Goal: Task Accomplishment & Management: Manage account settings

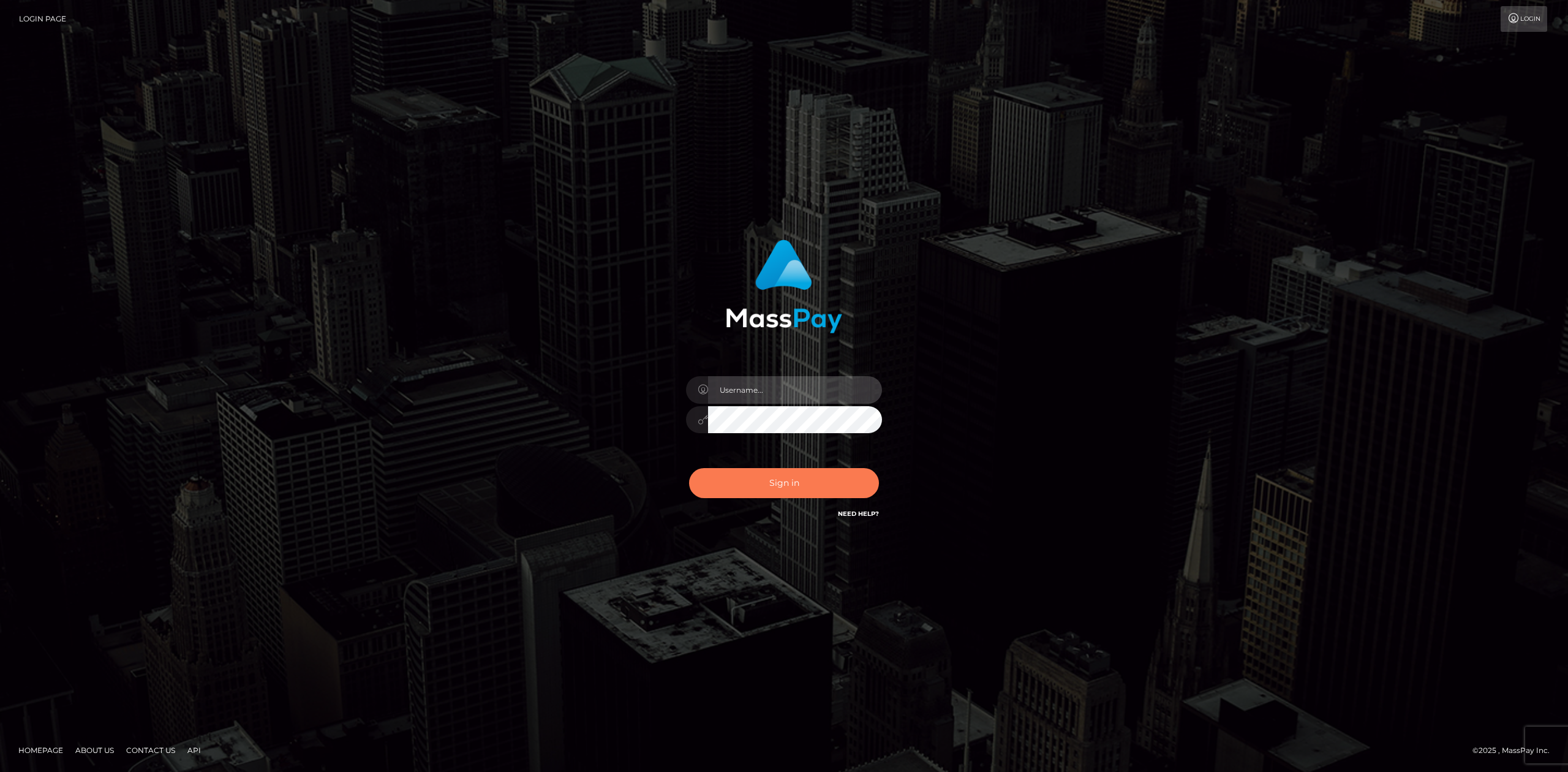
type input "Allen.megabonanza"
drag, startPoint x: 827, startPoint y: 476, endPoint x: 1021, endPoint y: 382, distance: 215.6
click at [827, 476] on button "Sign in" at bounding box center [784, 483] width 190 height 30
drag, startPoint x: 1021, startPoint y: 382, endPoint x: 1022, endPoint y: 397, distance: 15.0
click at [1026, 397] on div "Allen.megabonanza Sign in" at bounding box center [784, 386] width 698 height 312
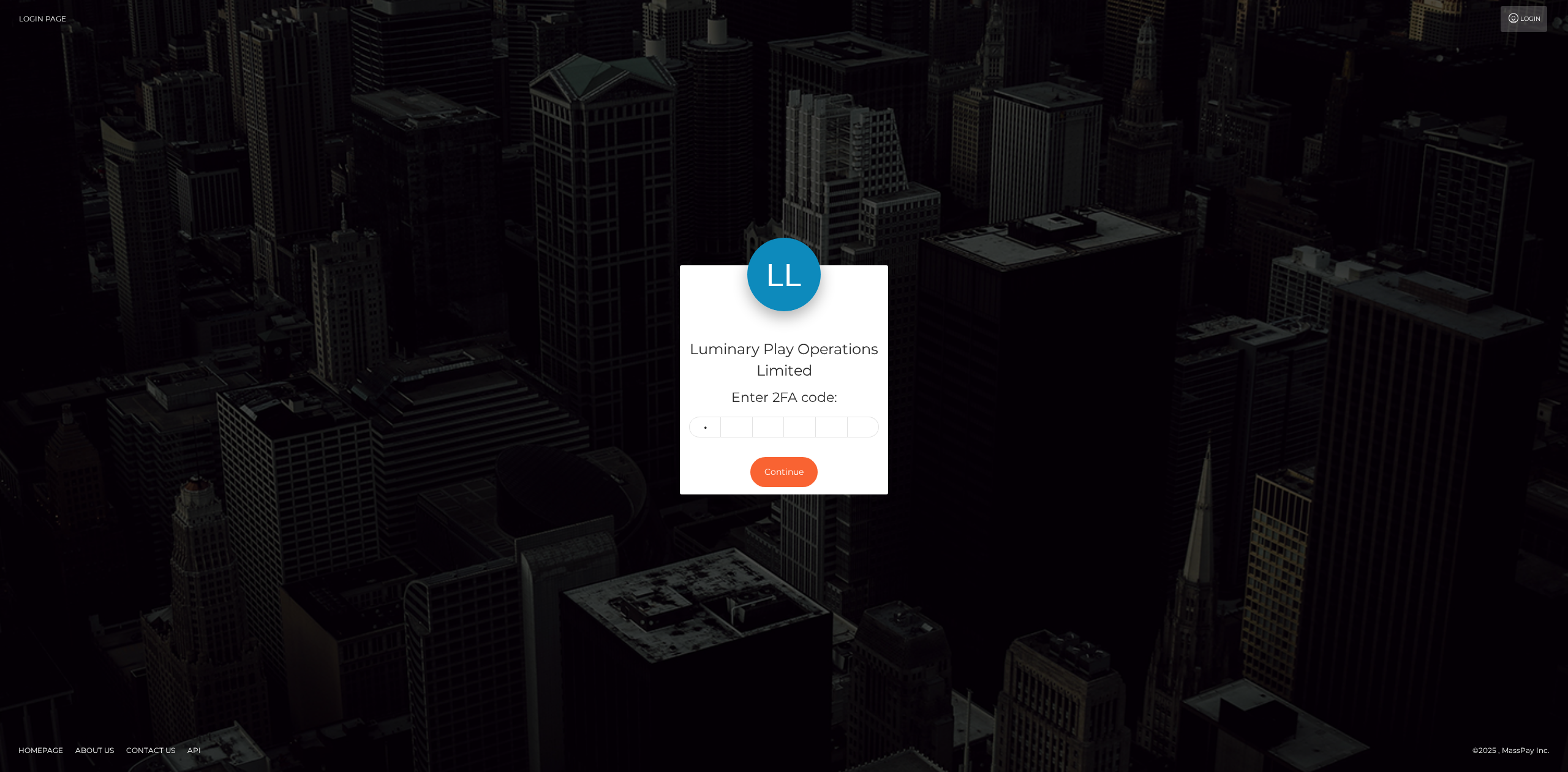
type input "4"
type input "8"
type input "5"
type input "4"
type input "9"
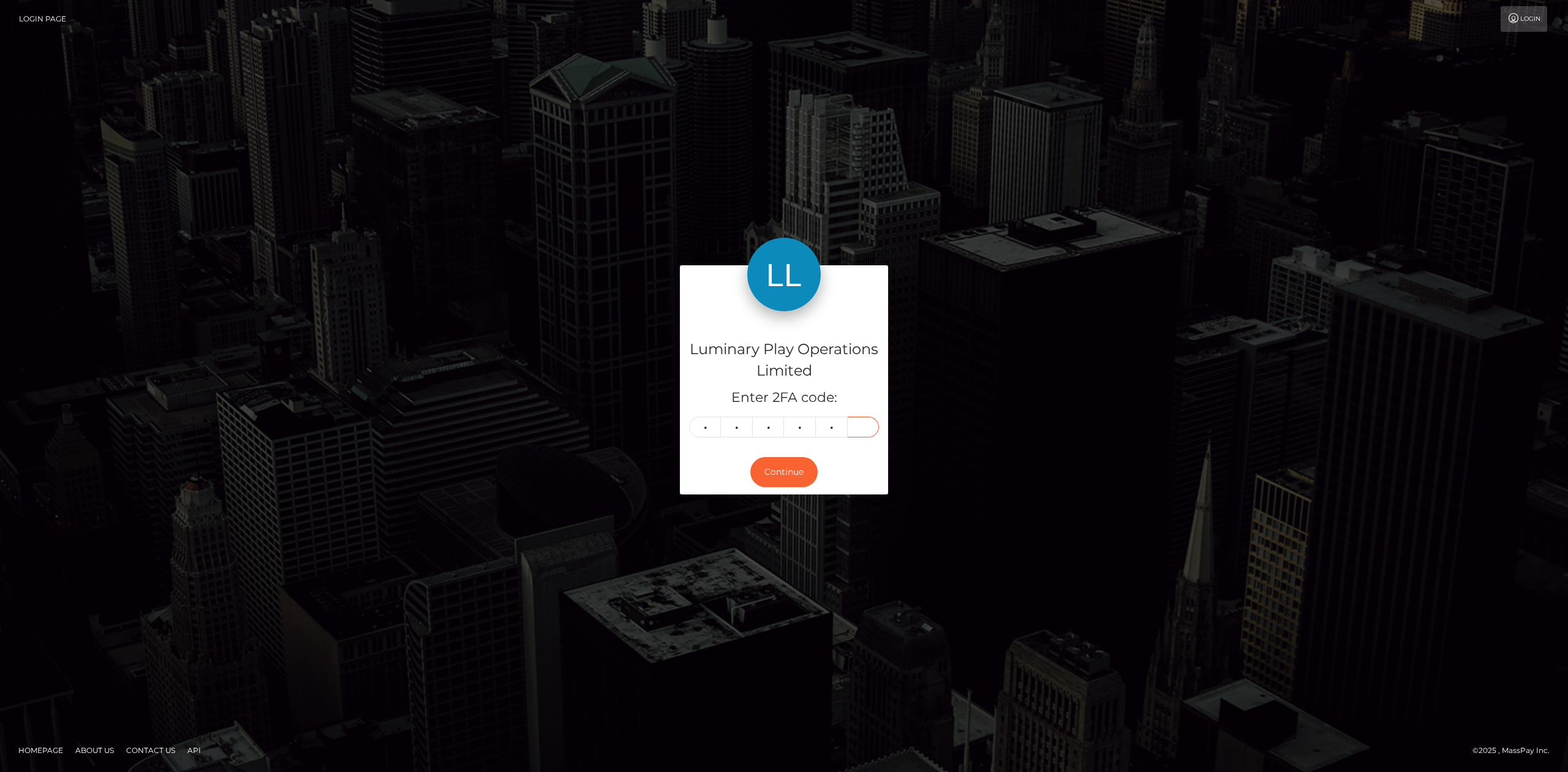
type input "7"
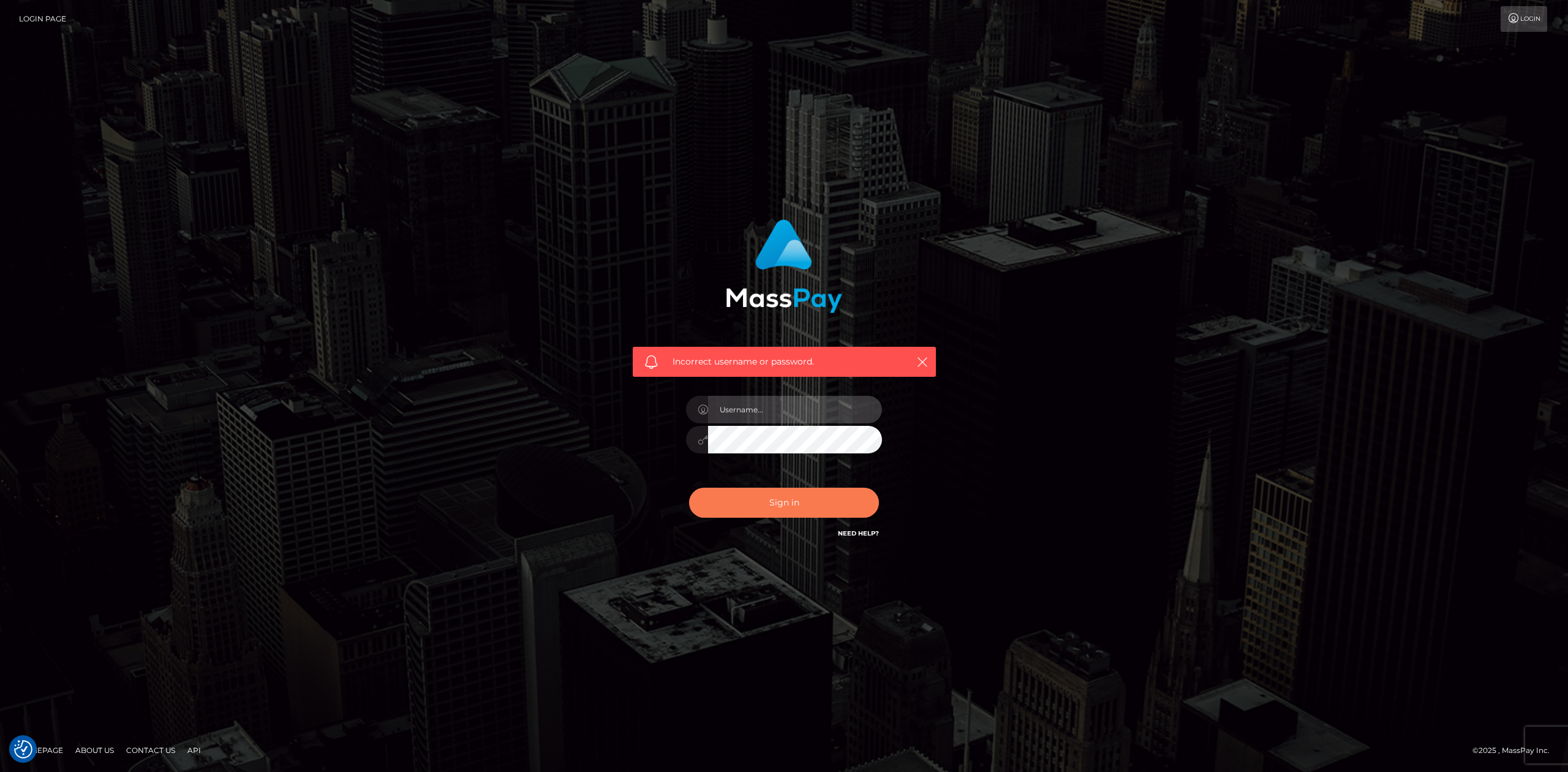
type input "Allen.megabonanza"
click at [783, 503] on button "Sign in" at bounding box center [784, 502] width 190 height 30
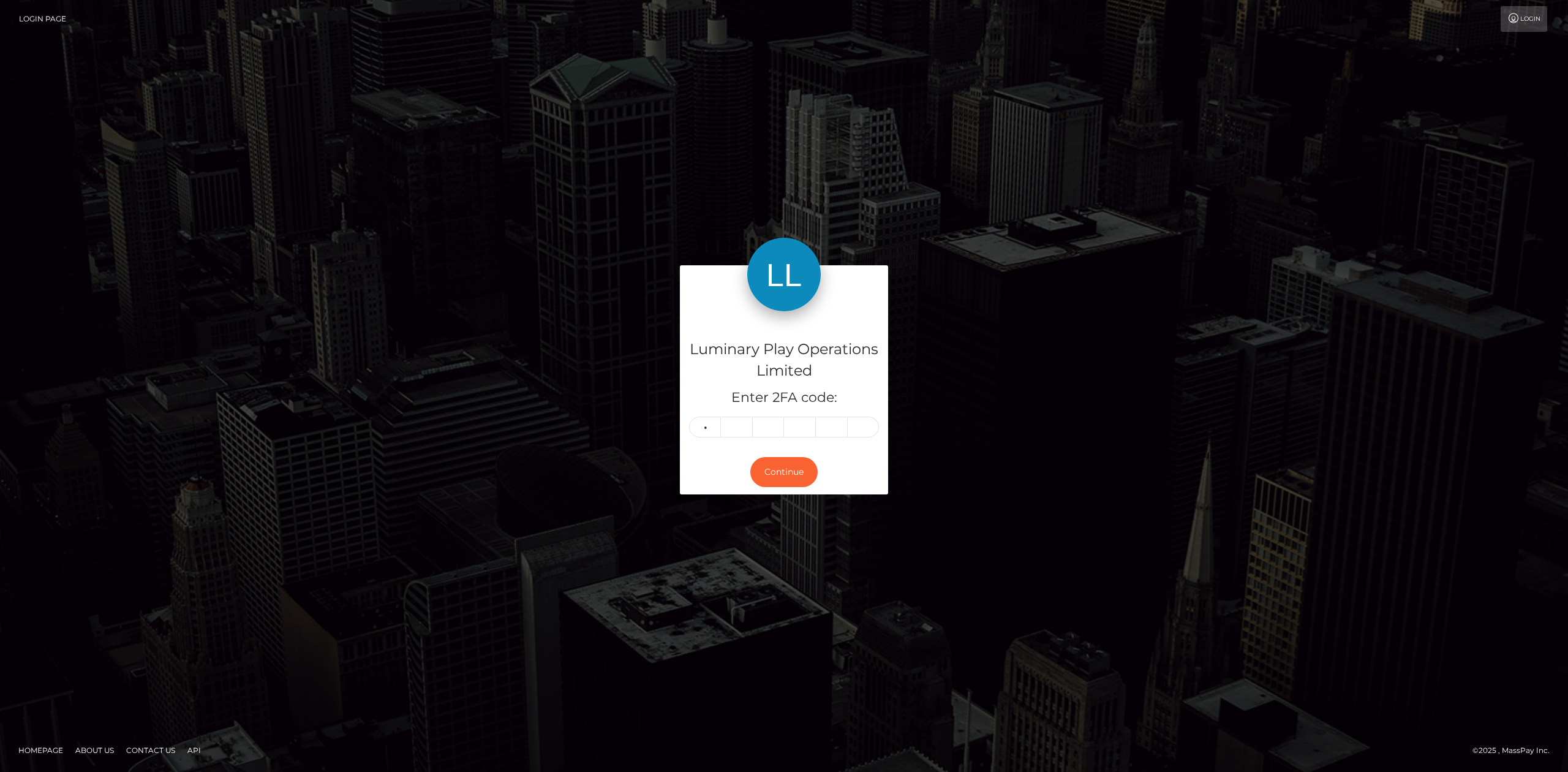
type input "4"
type input "8"
type input "5"
type input "4"
type input "9"
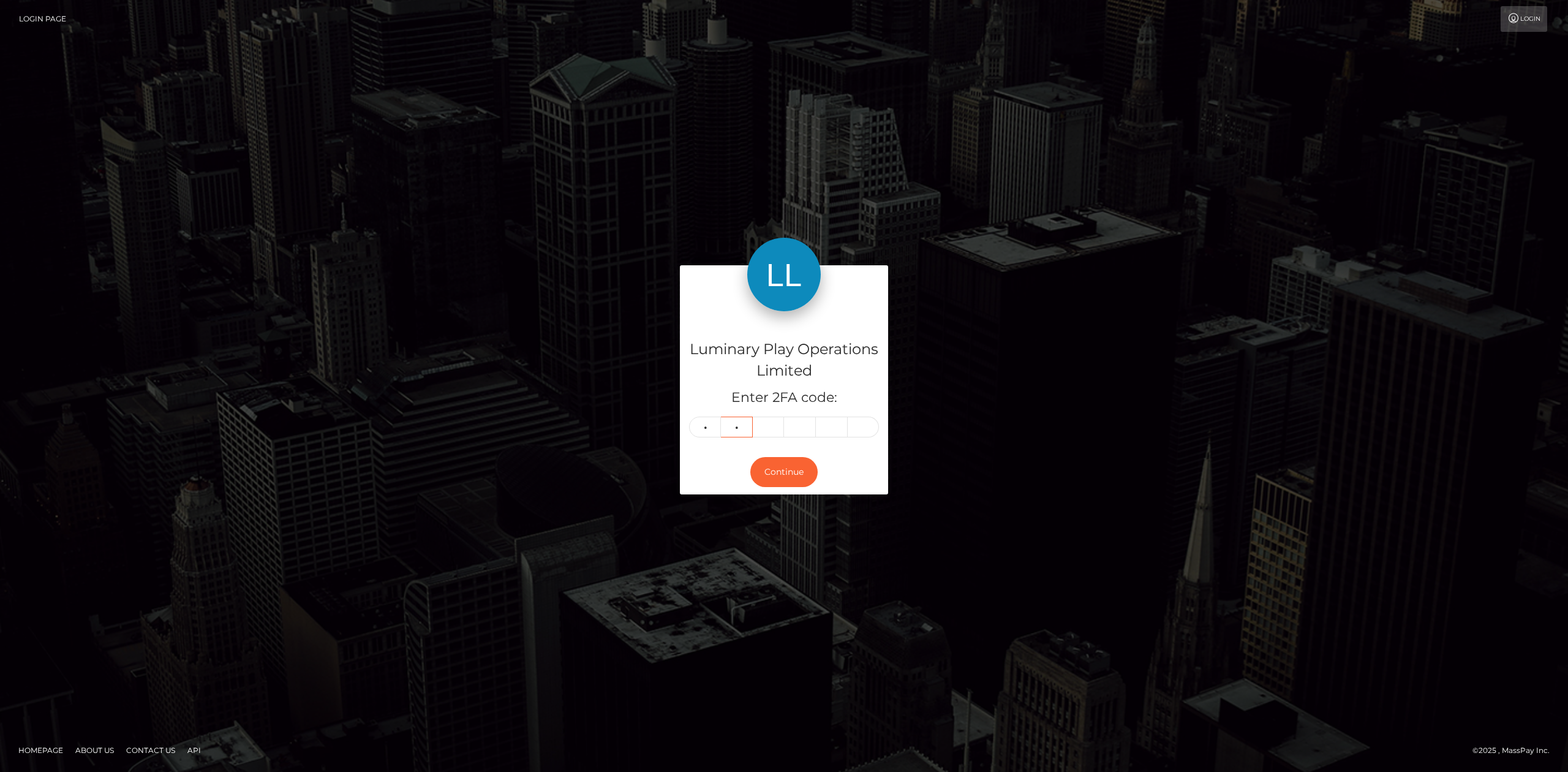
type input "8"
type input "4"
type input "8"
type input "5"
type input "4"
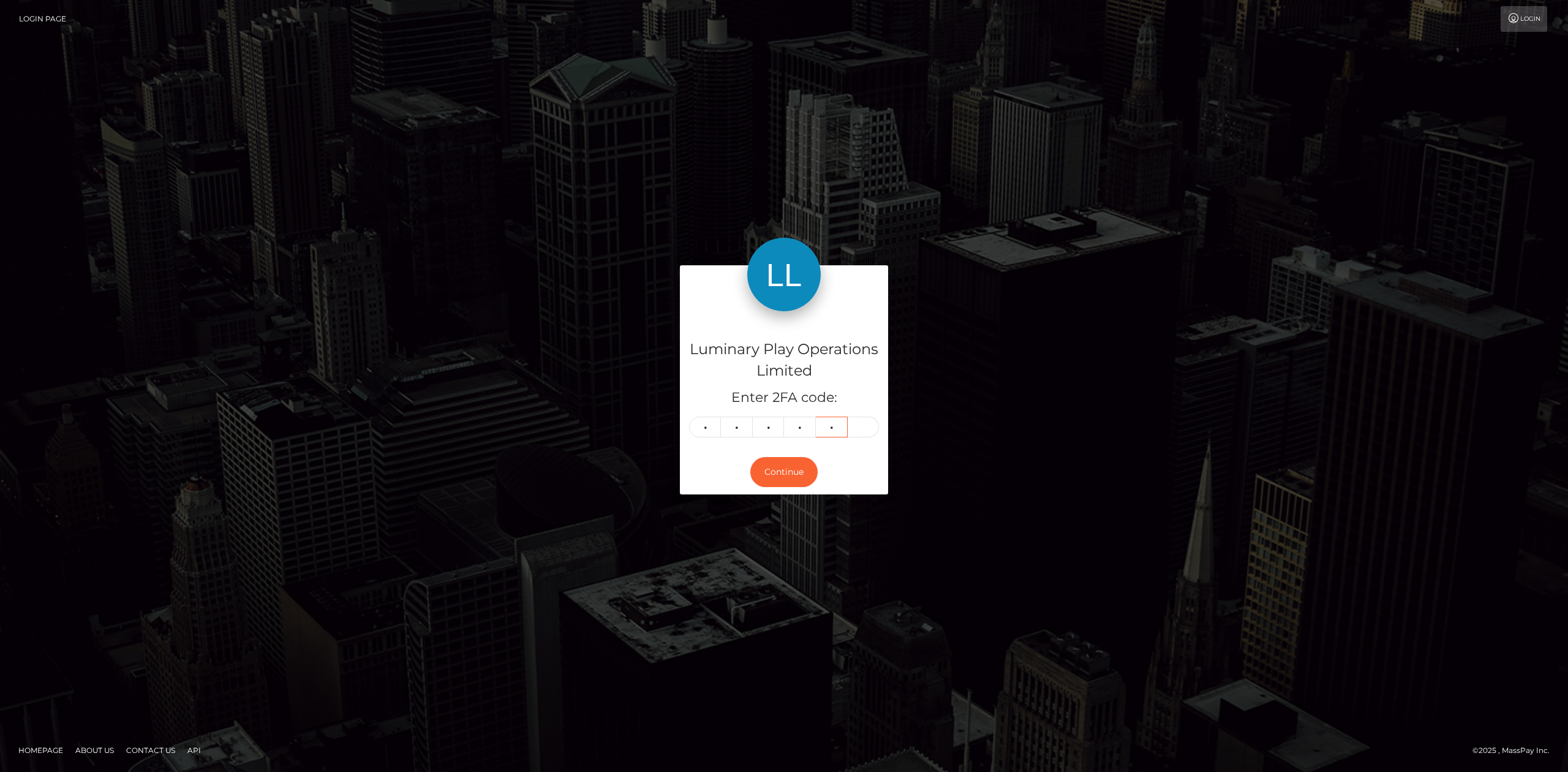
type input "9"
type input "7"
type input "9"
type input "2"
type input "6"
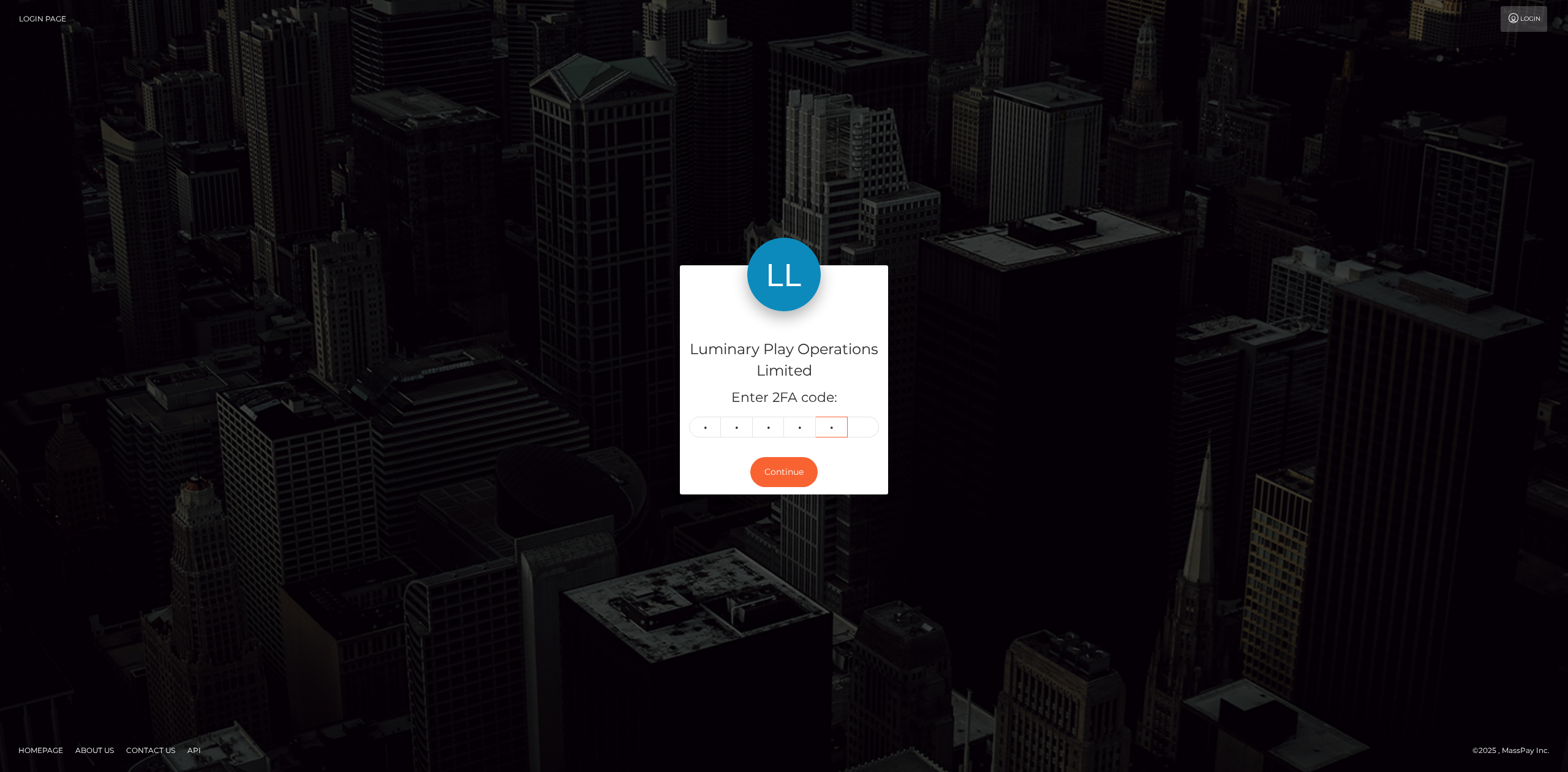
type input "8"
type input "5"
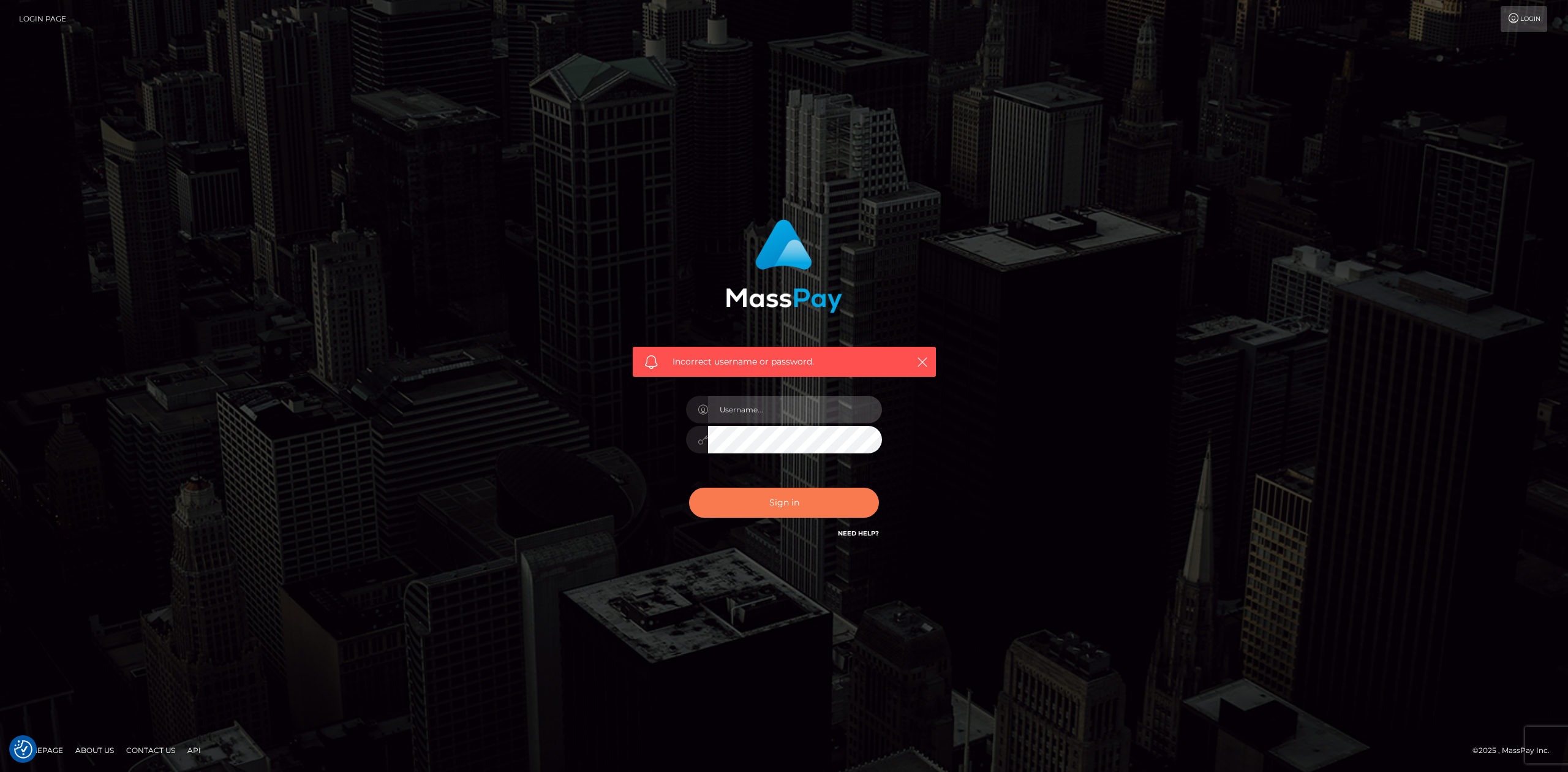
type input "Allen.megabonanza"
click at [813, 488] on button "Sign in" at bounding box center [784, 502] width 190 height 30
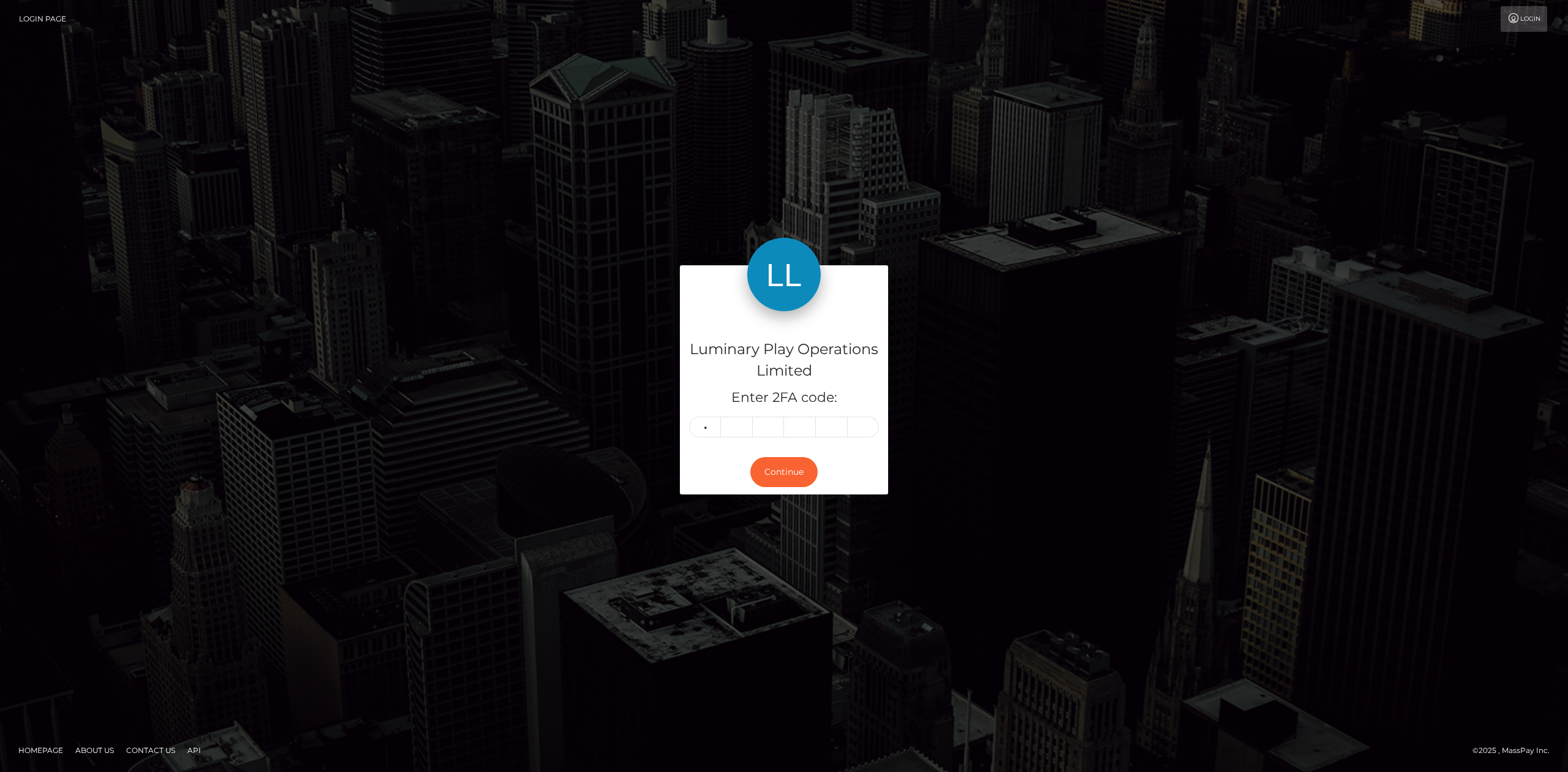
type input "7"
type input "9"
type input "2"
type input "6"
type input "8"
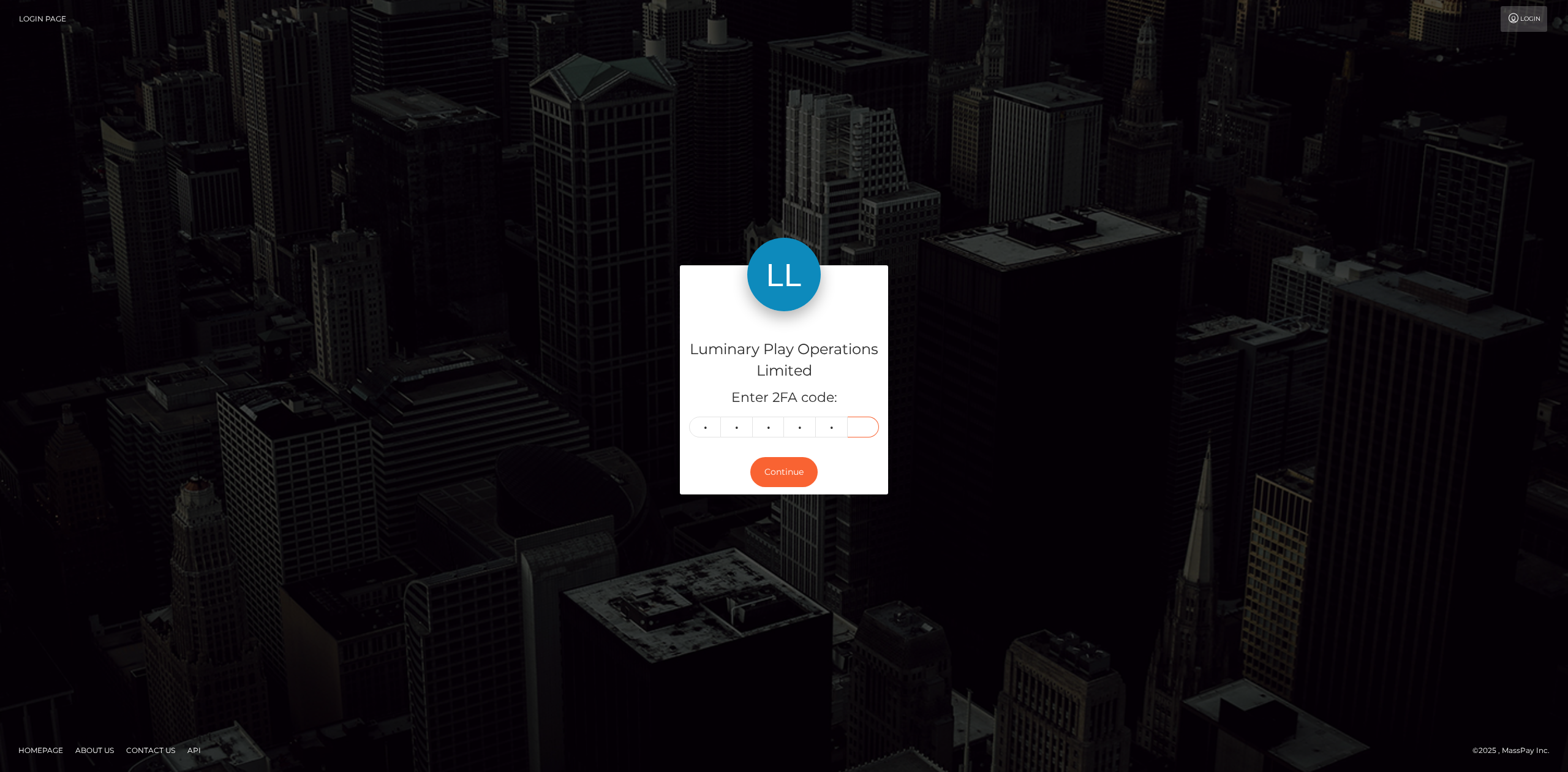
type input "5"
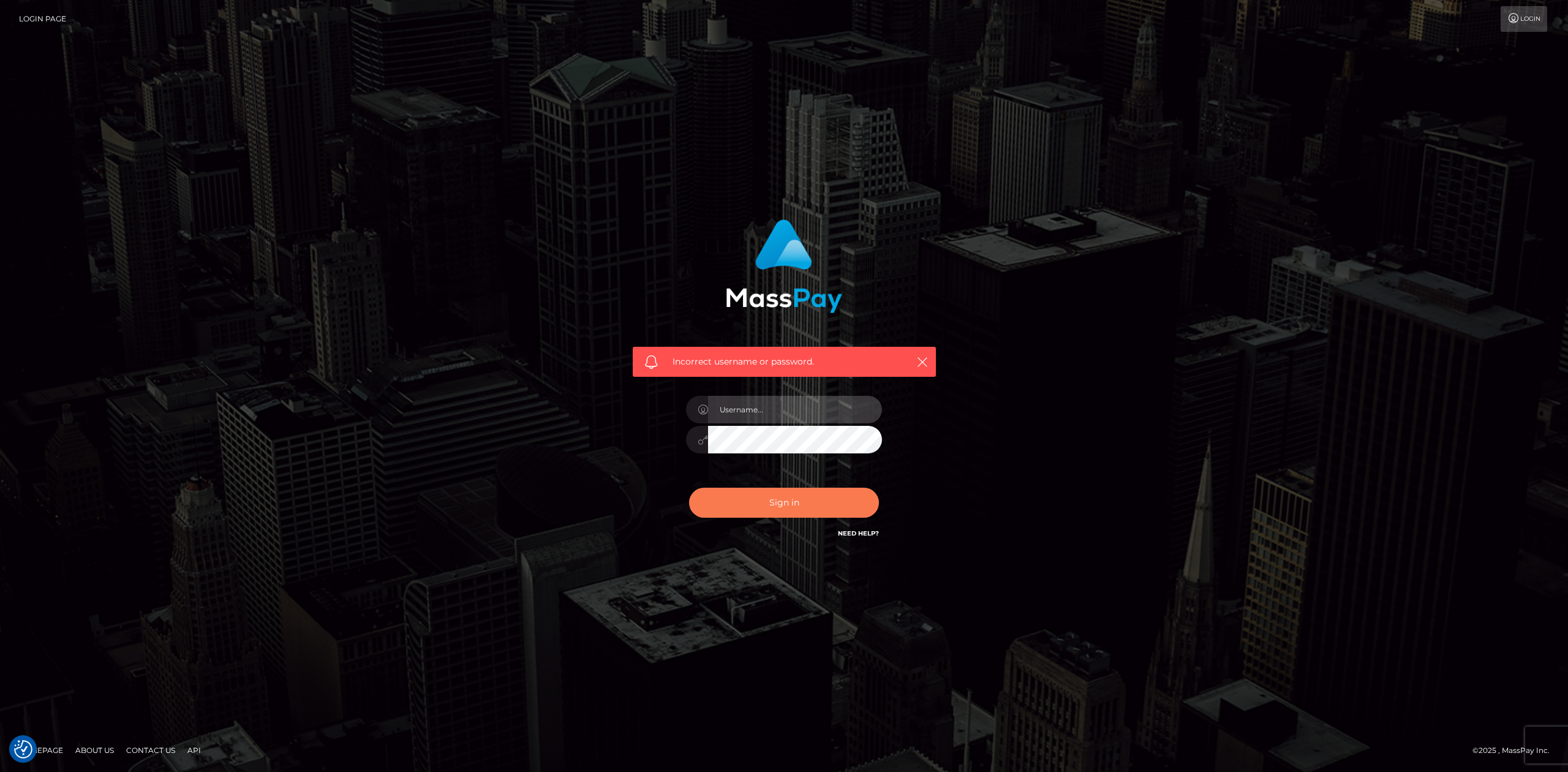
type input "[PERSON_NAME].megabonanza"
click at [782, 504] on button "Sign in" at bounding box center [784, 502] width 190 height 30
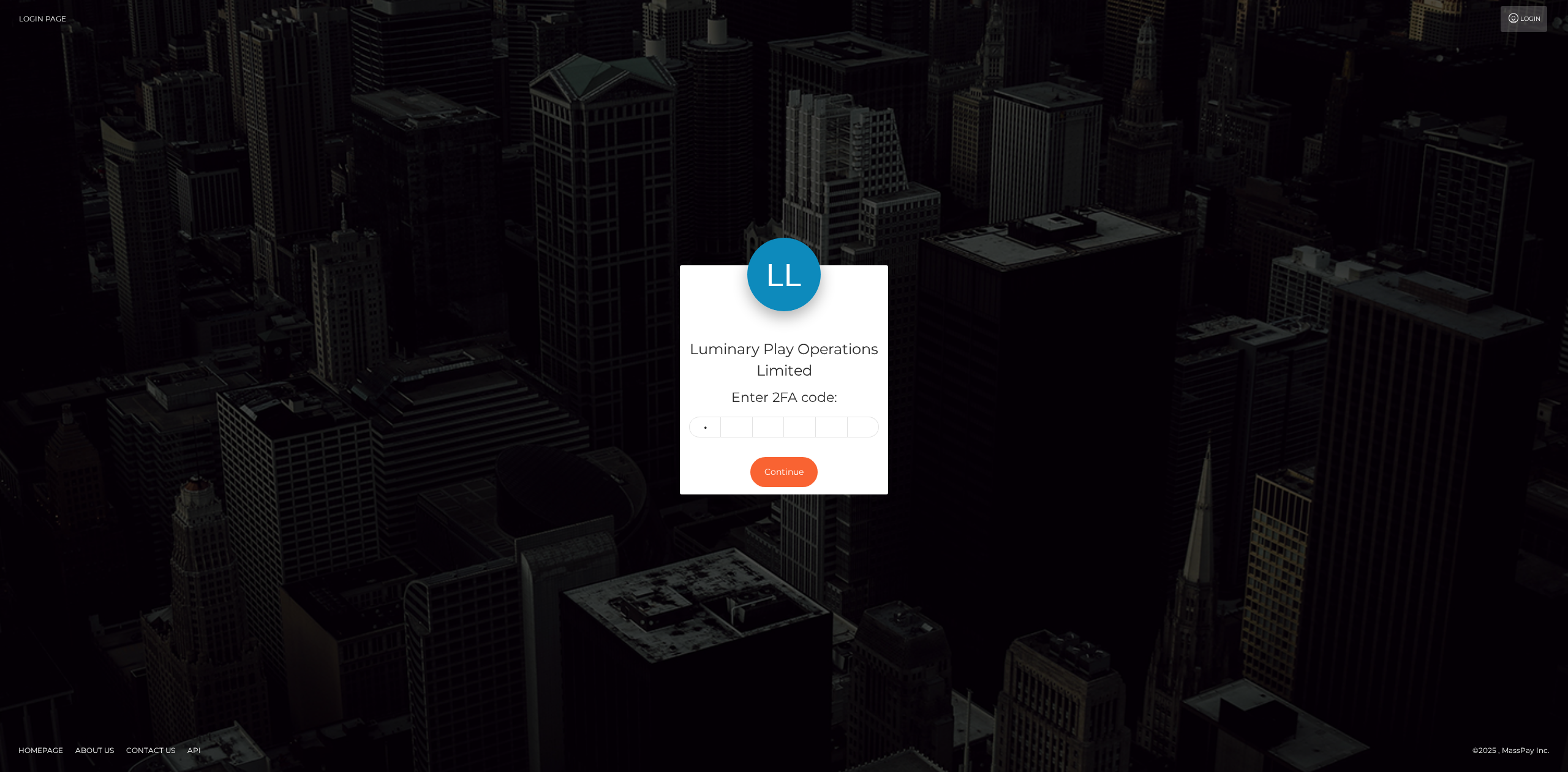
type input "0"
type input "1"
type input "7"
type input "1"
type input "7"
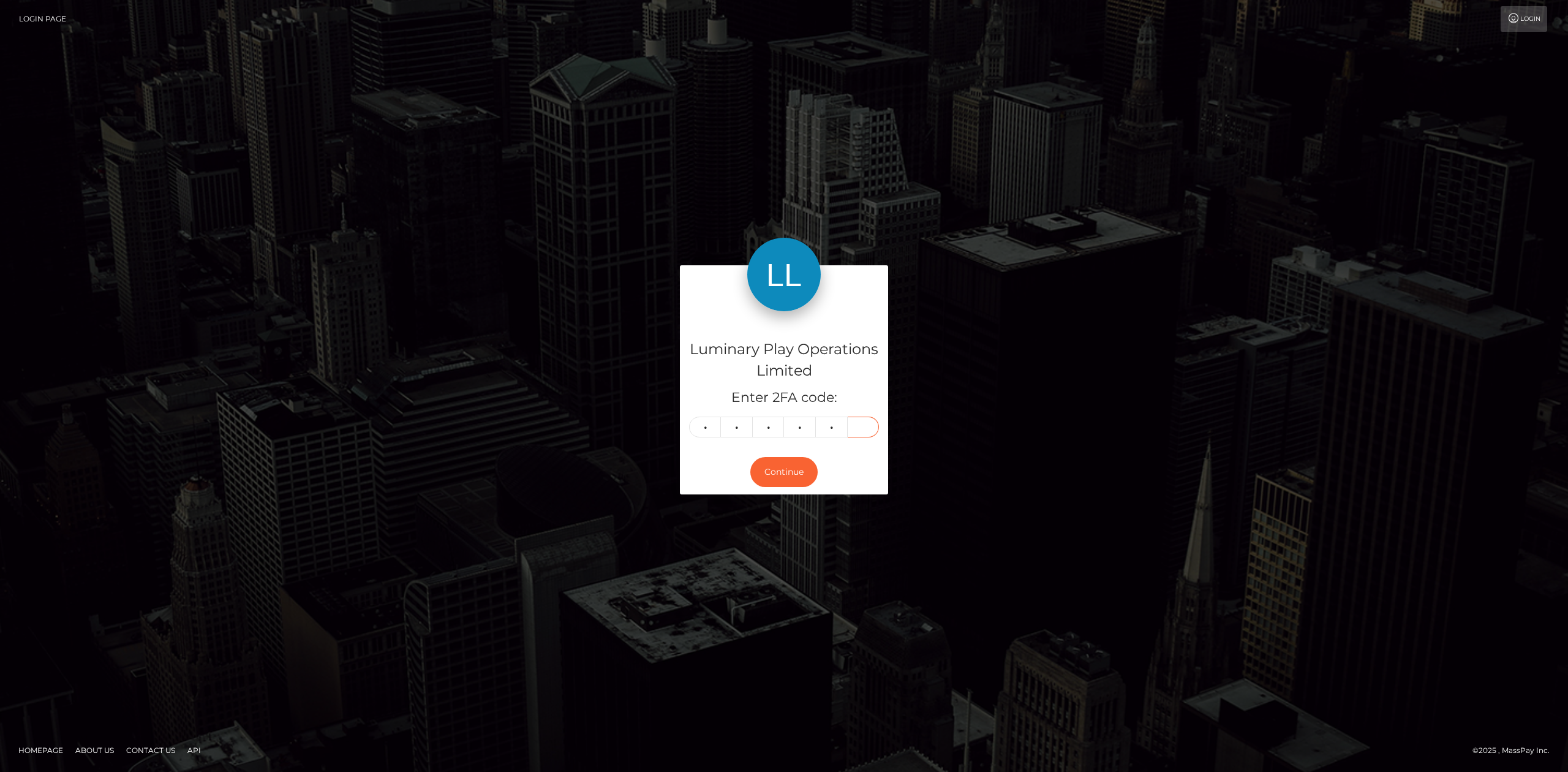
type input "6"
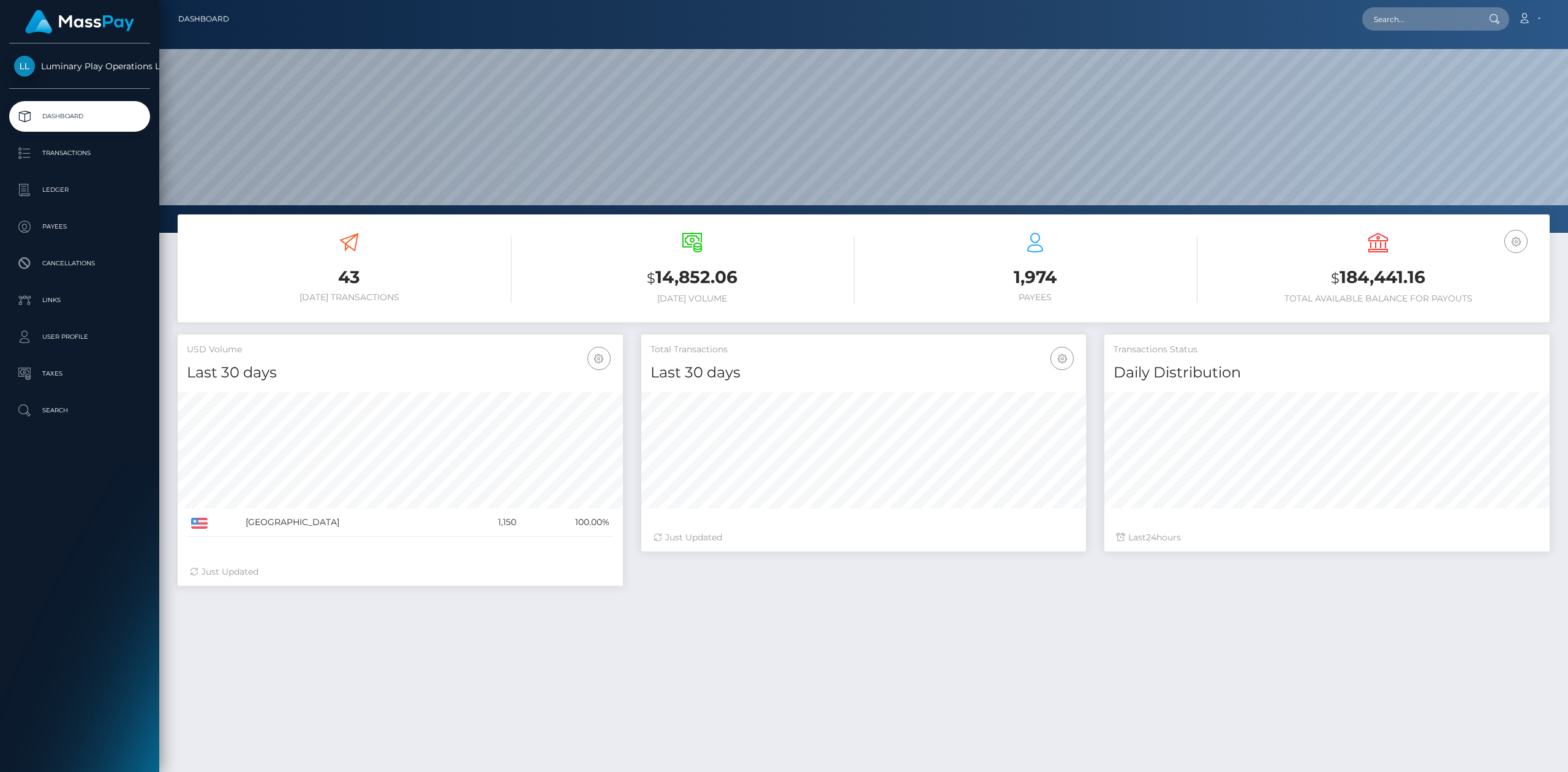
scroll to position [216, 444]
click at [99, 152] on p "Transactions" at bounding box center [79, 153] width 131 height 18
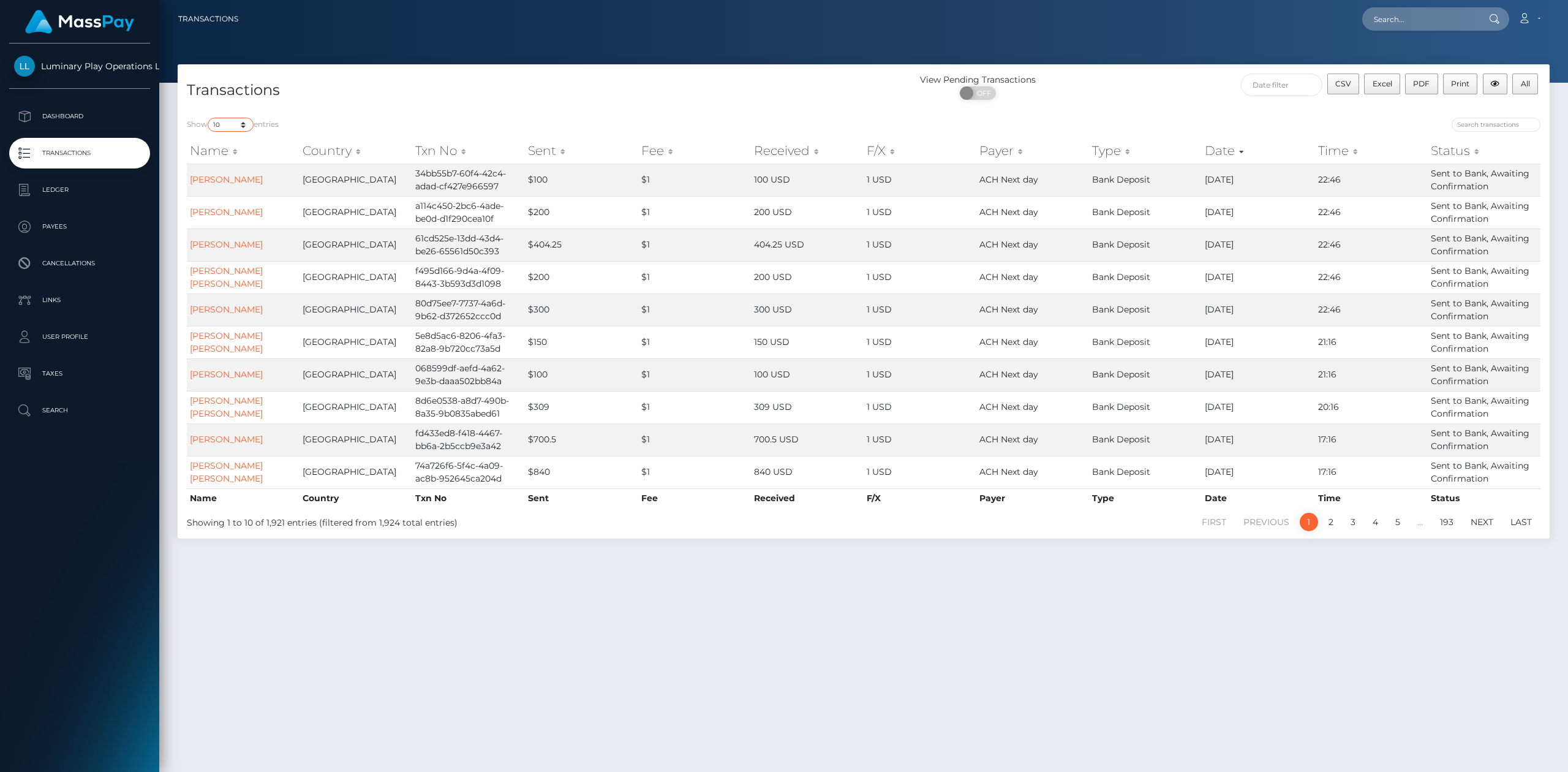
click at [240, 123] on select "10 25 50 100 250 500 1,000 3,500" at bounding box center [231, 125] width 46 height 14
select select "3500"
click at [209, 118] on select "10 25 50 100 250 500 1,000 3,500" at bounding box center [231, 125] width 46 height 14
click at [746, 77] on div "Transactions" at bounding box center [520, 91] width 686 height 35
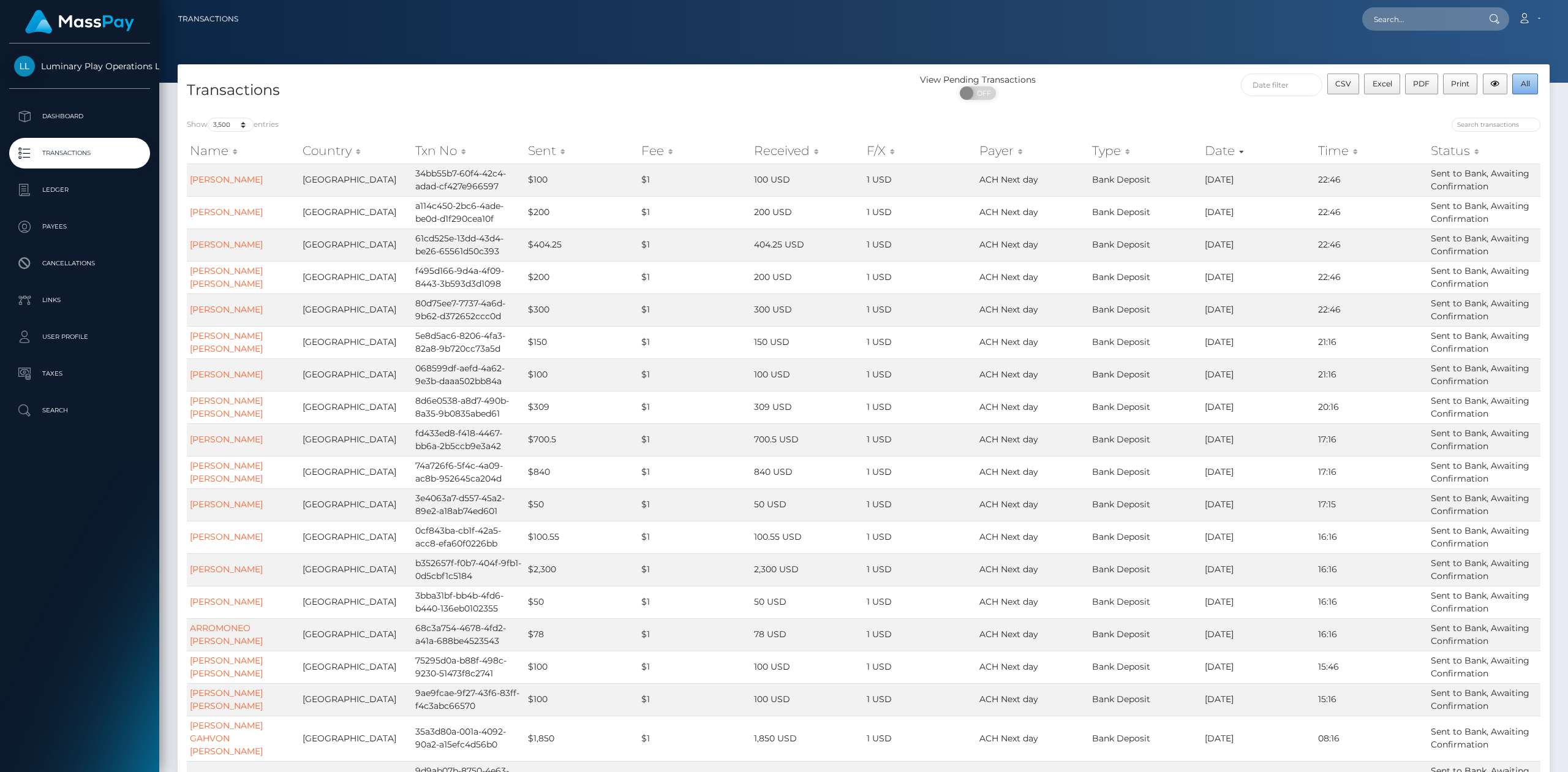
click at [1516, 87] on button "All" at bounding box center [1525, 84] width 25 height 21
click at [1164, 74] on div "View Pending Transactions ON OFF" at bounding box center [1035, 90] width 343 height 32
click at [1524, 87] on button "All" at bounding box center [1525, 84] width 25 height 21
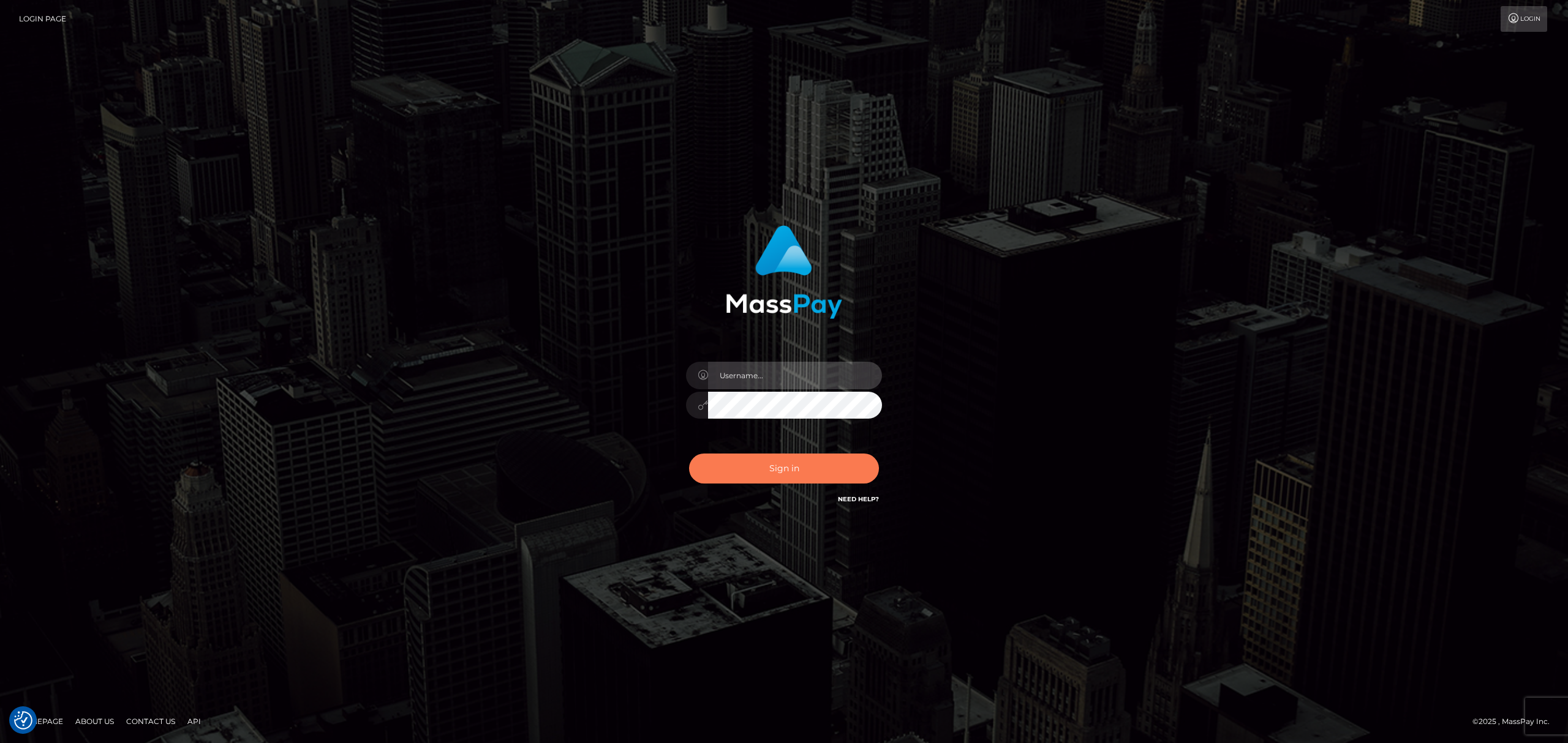
type input "[PERSON_NAME].megabonanza"
drag, startPoint x: 836, startPoint y: 468, endPoint x: 968, endPoint y: 440, distance: 134.9
click at [836, 468] on button "Sign in" at bounding box center [784, 468] width 190 height 30
click at [957, 435] on div "Allen.megabonanza Sign in" at bounding box center [784, 372] width 698 height 311
type input "[PERSON_NAME].megabonanza"
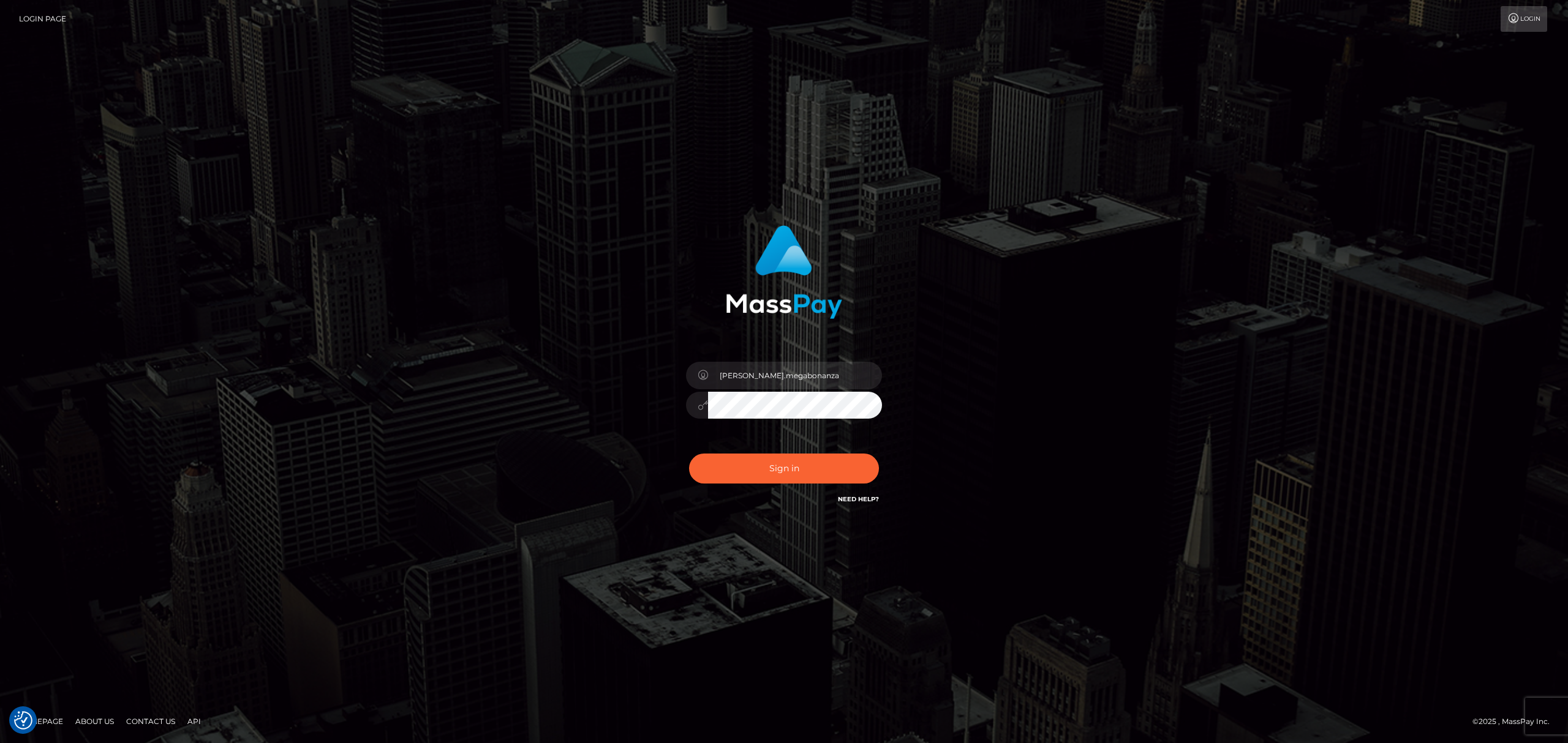
drag, startPoint x: 1143, startPoint y: 561, endPoint x: 713, endPoint y: 476, distance: 438.3
click at [1143, 561] on div "[PERSON_NAME].megabonanza" at bounding box center [784, 372] width 1568 height 495
click at [713, 477] on button "Sign in" at bounding box center [784, 468] width 190 height 30
click at [1141, 407] on div "Allen.megabonanza" at bounding box center [784, 372] width 1568 height 495
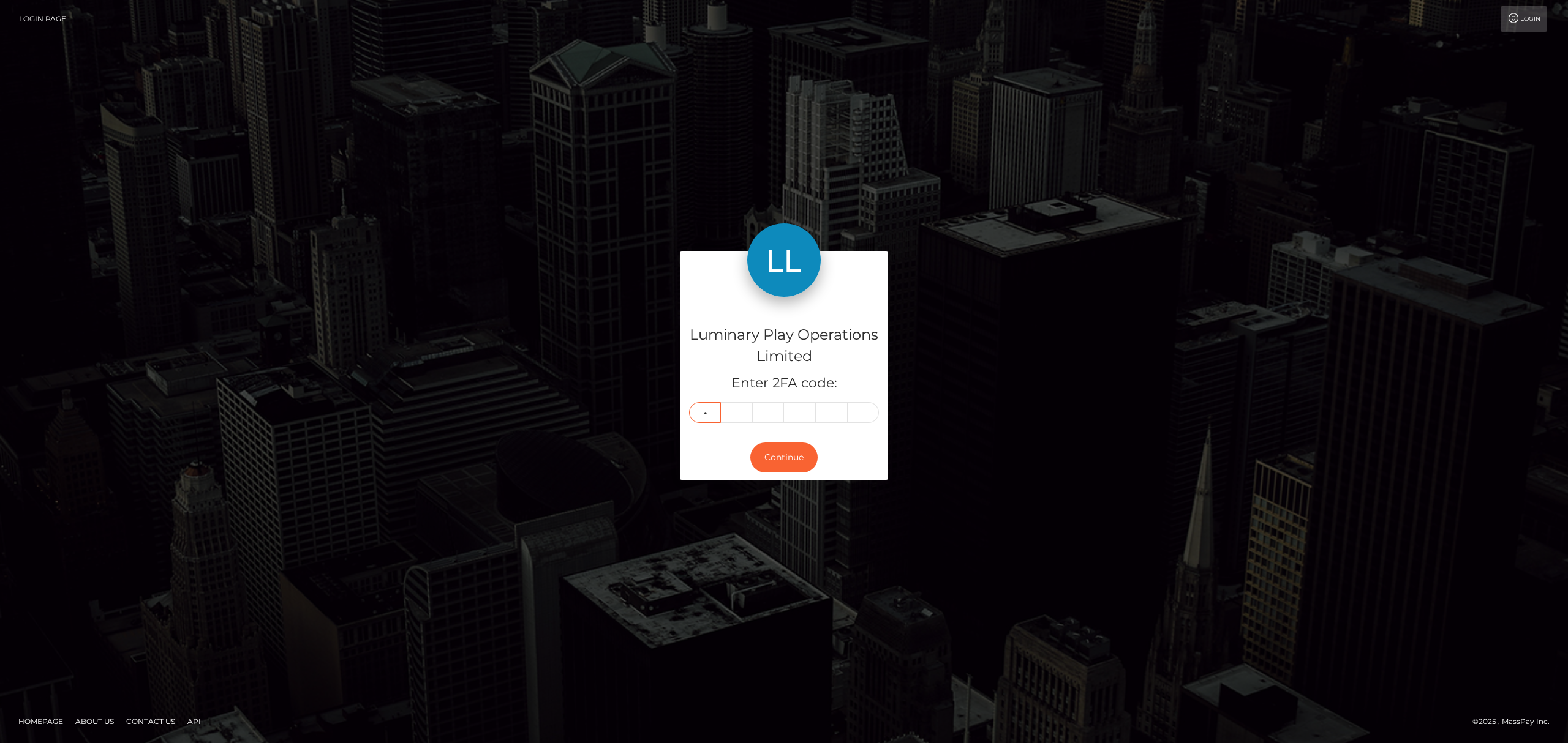
type input "9"
type input "4"
type input "3"
type input "1"
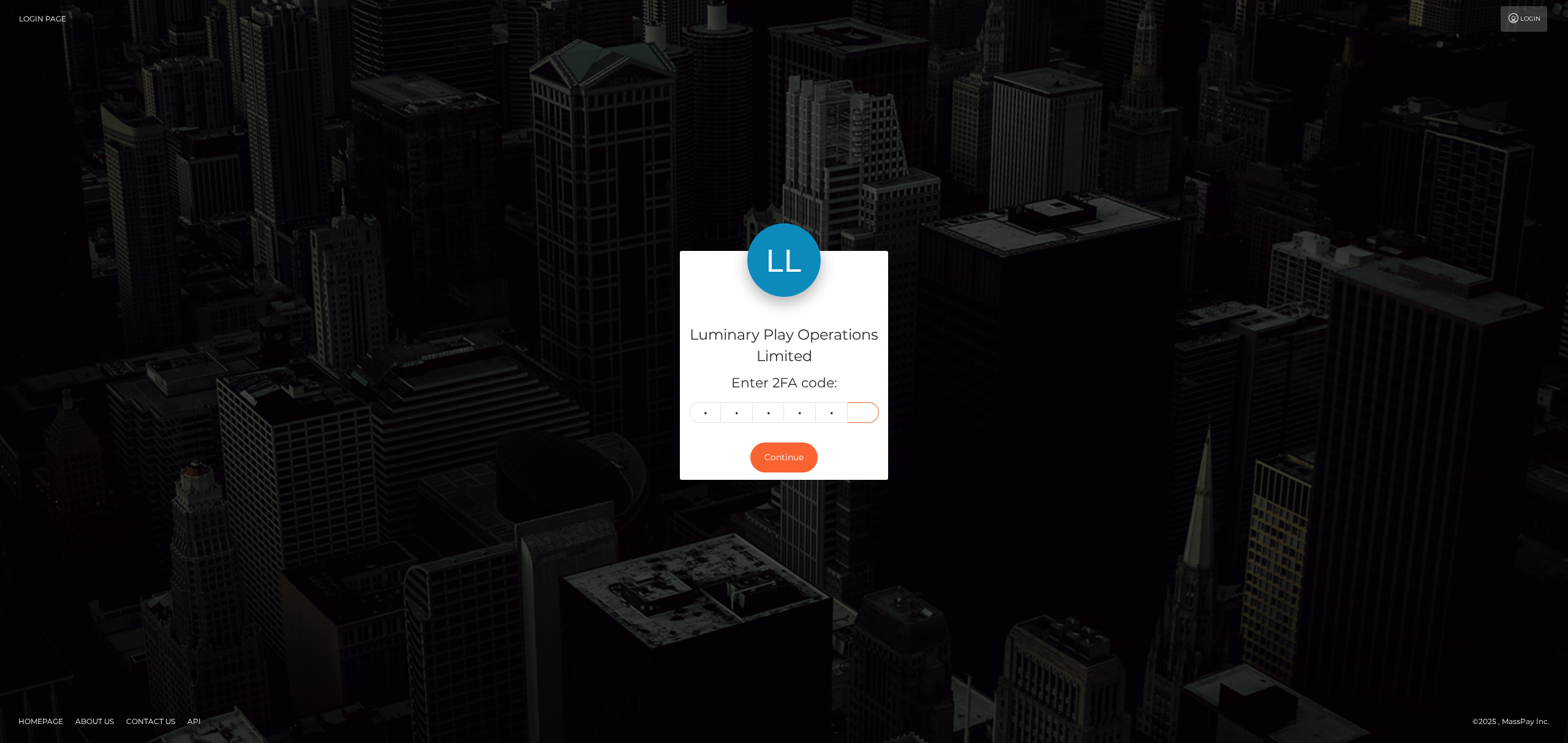
type input "1"
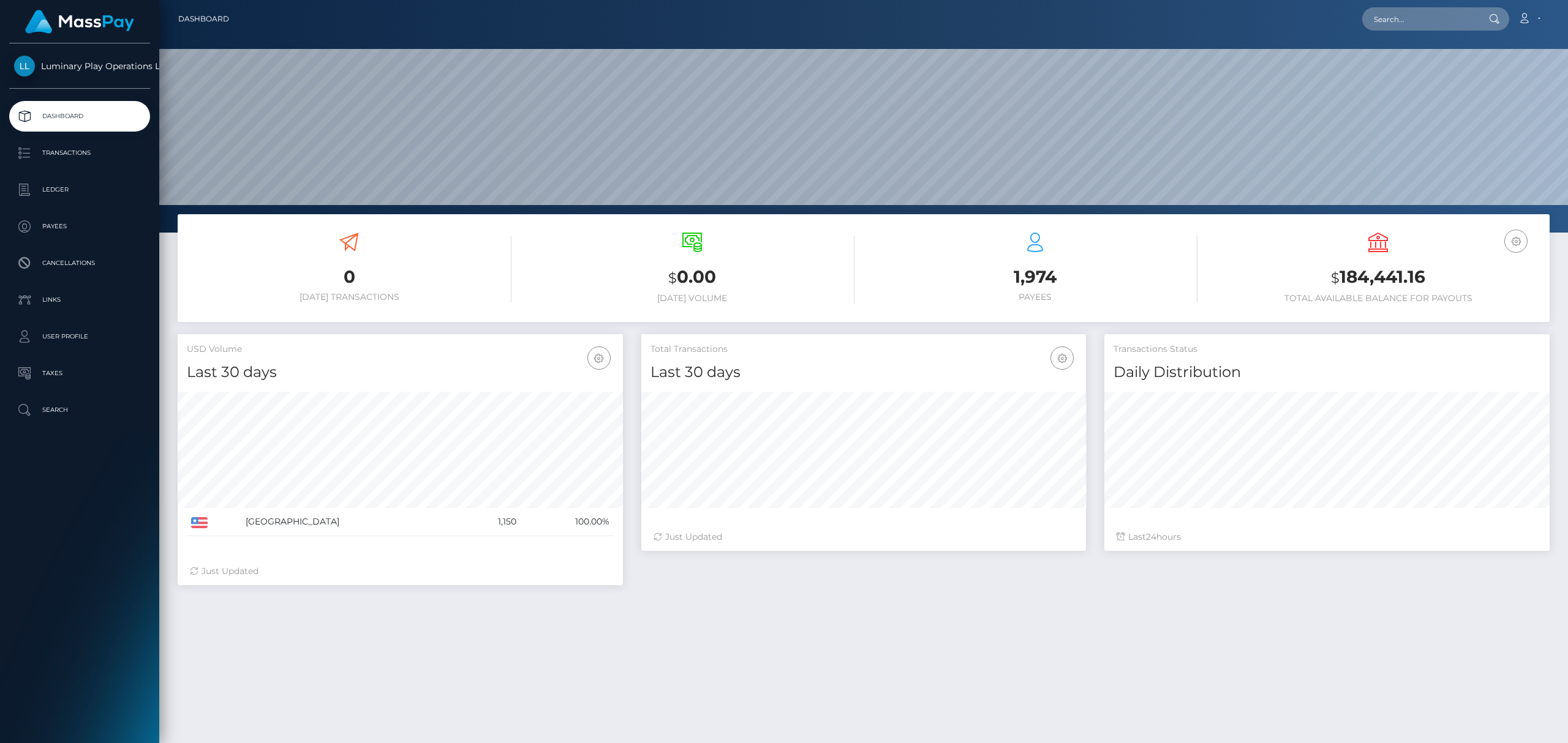
scroll to position [215, 444]
click at [1344, 282] on h3 "$ 184,441.16" at bounding box center [1378, 277] width 325 height 25
click at [1346, 282] on h3 "$ 184,441.16" at bounding box center [1378, 277] width 325 height 25
click at [1346, 283] on h3 "$ 184,441.16" at bounding box center [1378, 277] width 325 height 25
copy h3 "184,441.16"
